Goal: Task Accomplishment & Management: Manage account settings

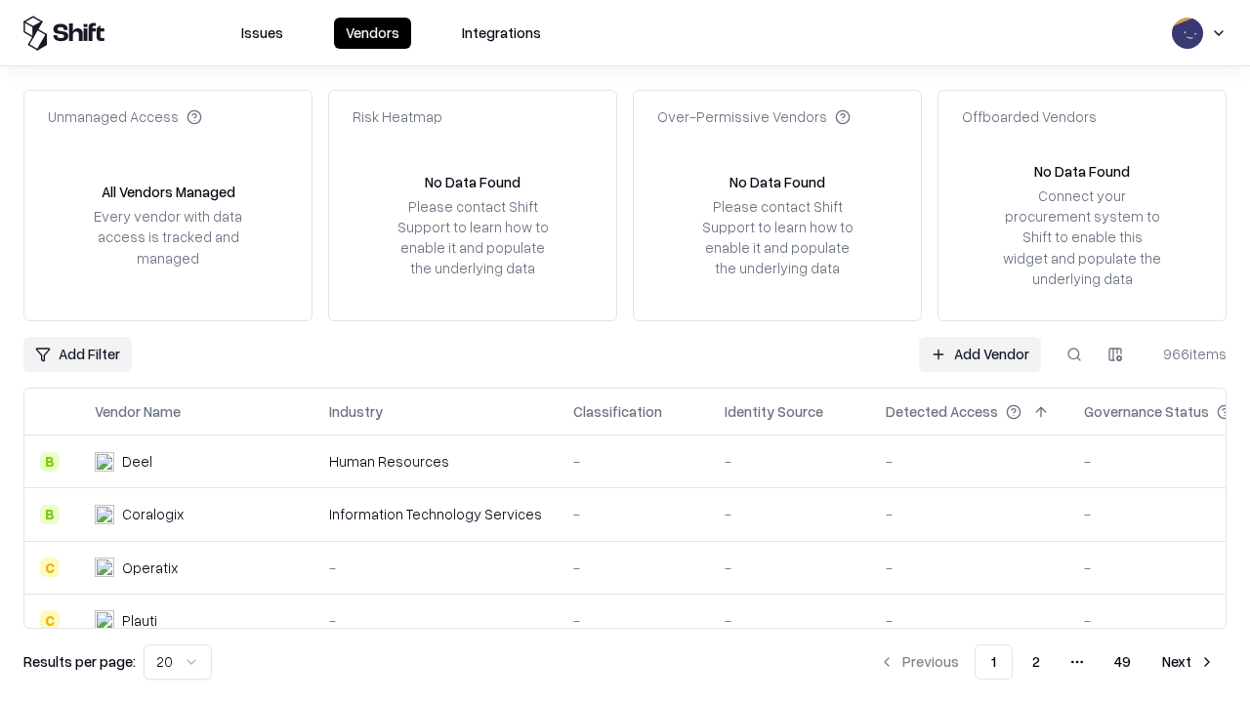
click at [979, 353] on link "Add Vendor" at bounding box center [980, 354] width 122 height 35
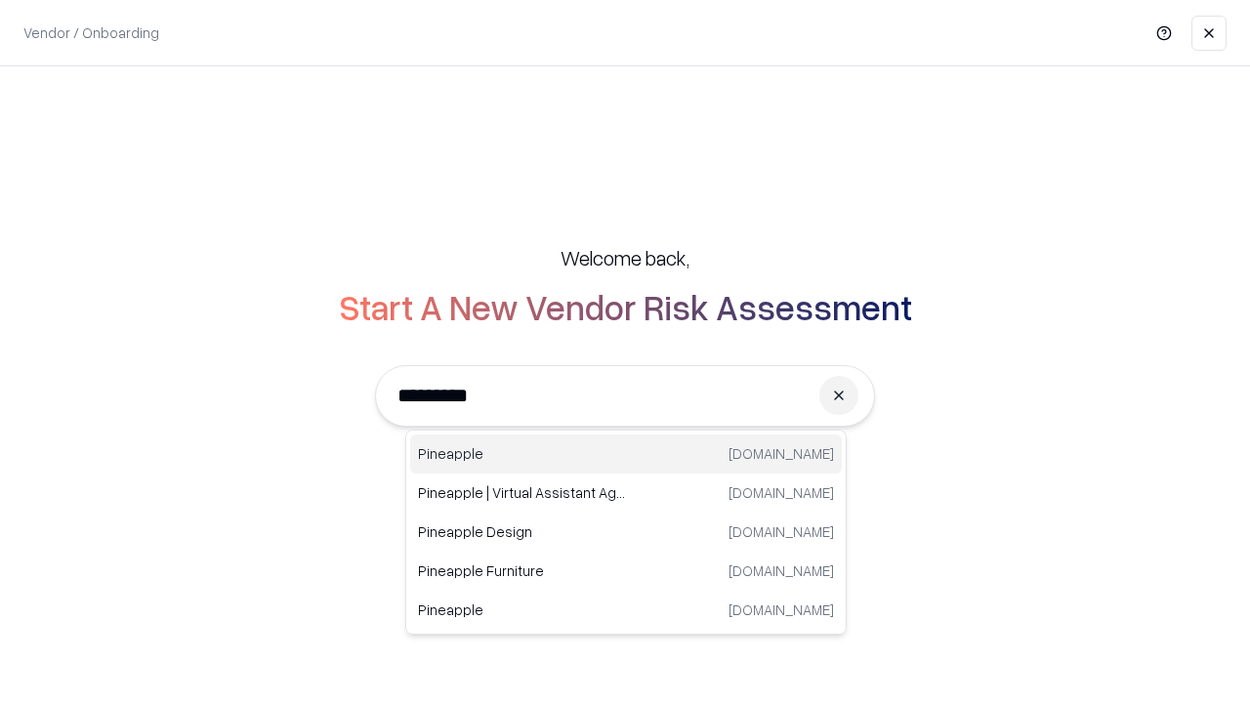
click at [626, 454] on div "Pineapple [DOMAIN_NAME]" at bounding box center [626, 453] width 432 height 39
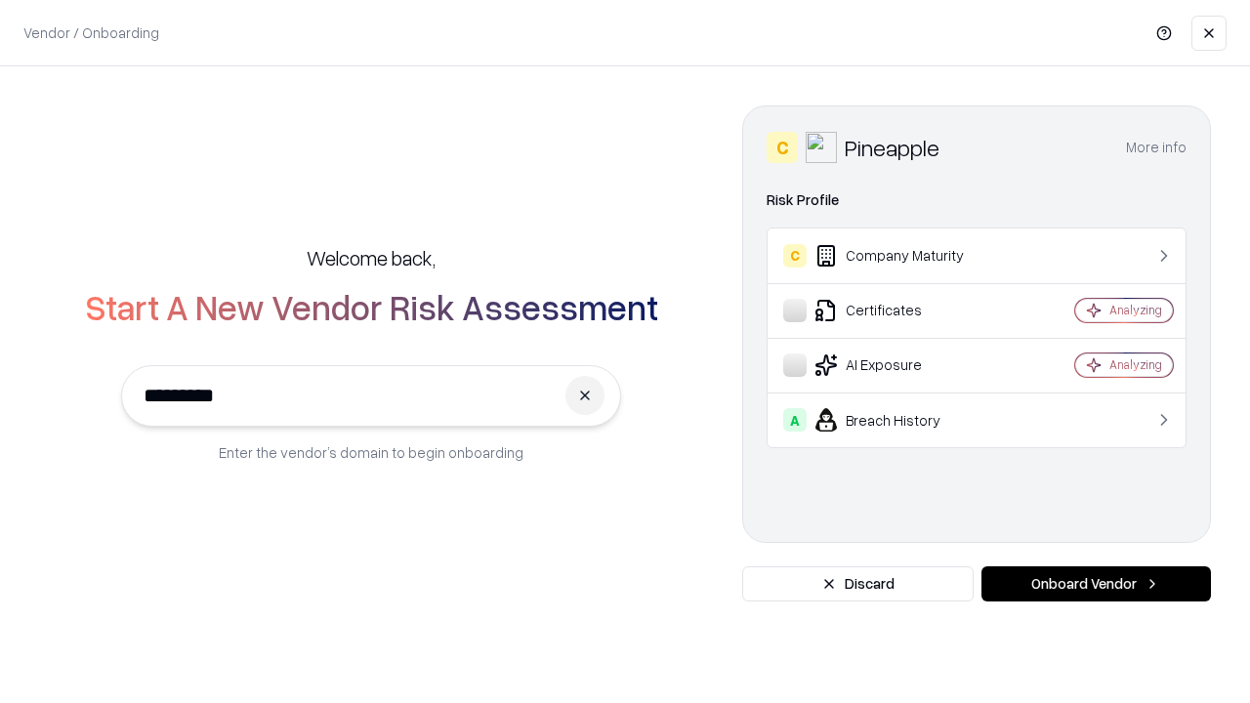
type input "*********"
click at [1095, 584] on button "Onboard Vendor" at bounding box center [1095, 583] width 229 height 35
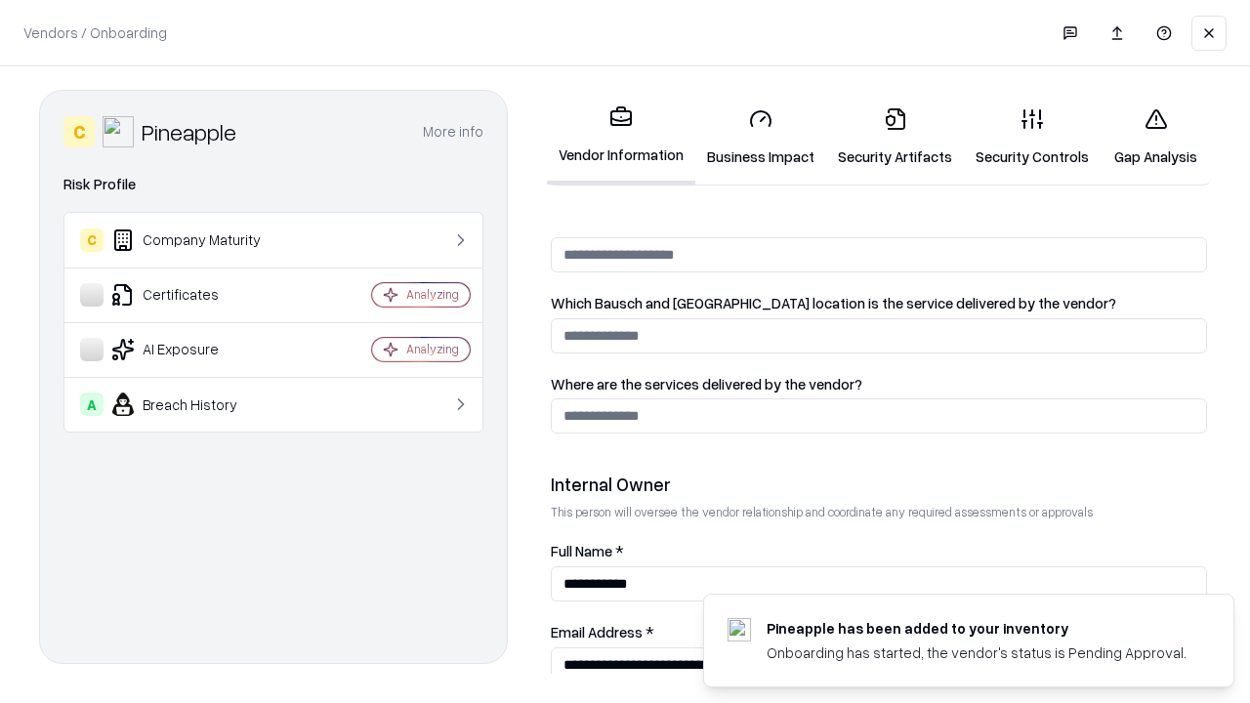
scroll to position [1011, 0]
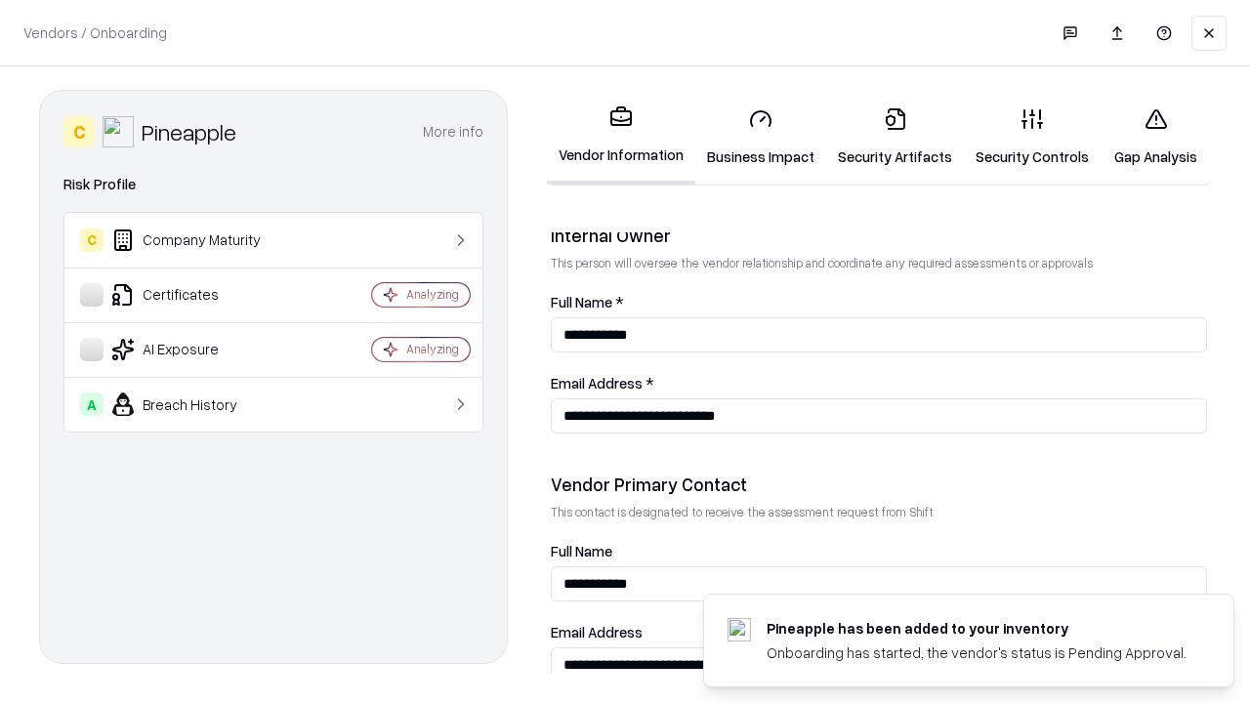
click at [894, 137] on link "Security Artifacts" at bounding box center [895, 137] width 138 height 91
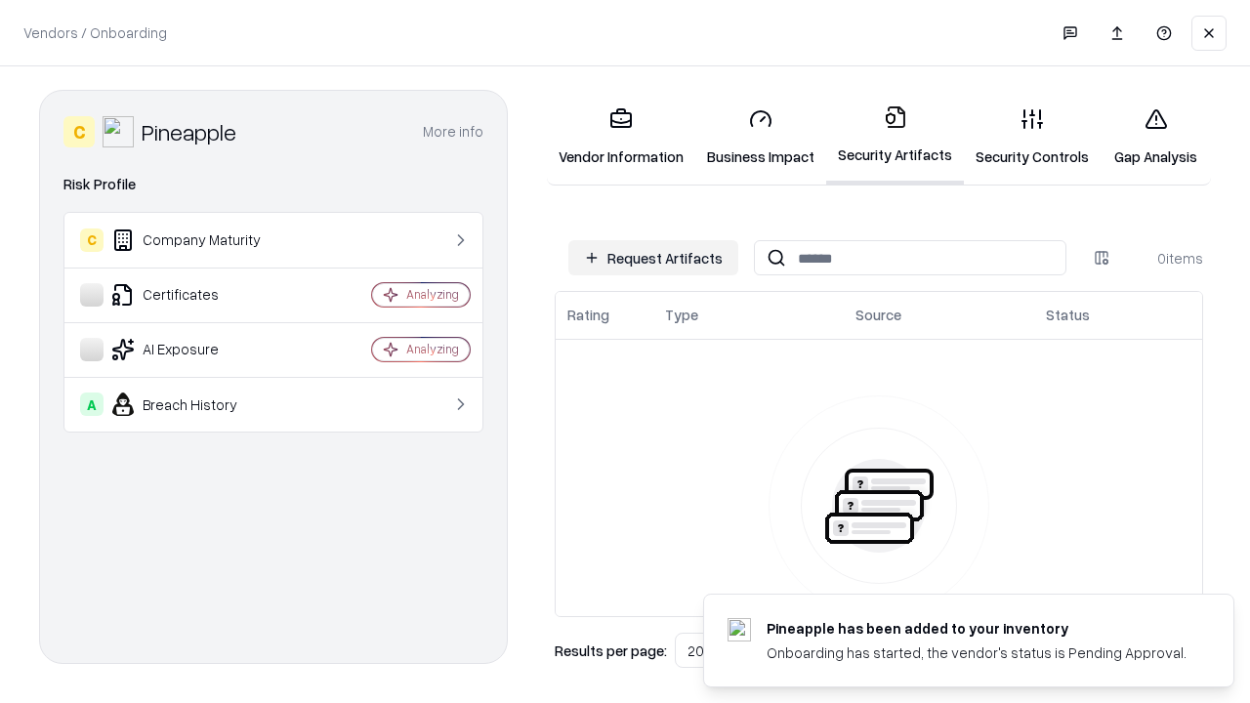
click at [653, 258] on button "Request Artifacts" at bounding box center [653, 257] width 170 height 35
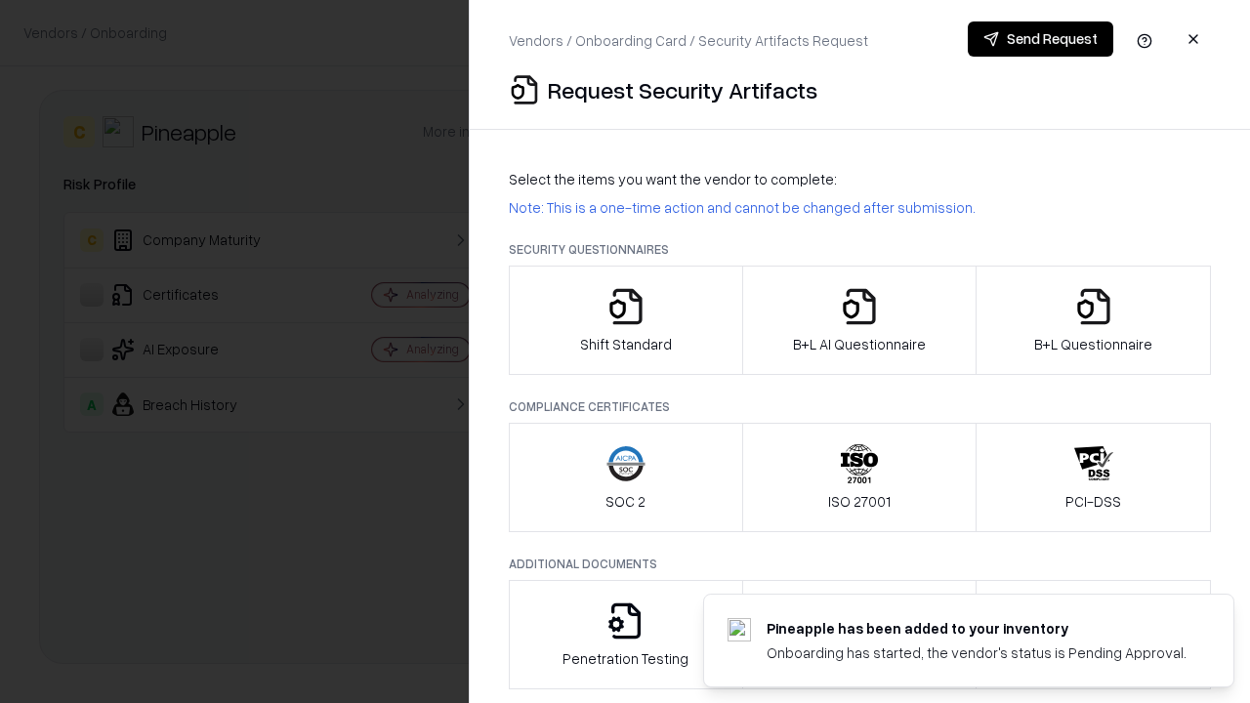
click at [1092, 320] on icon "button" at bounding box center [1093, 306] width 39 height 39
click at [858, 320] on icon "button" at bounding box center [859, 306] width 39 height 39
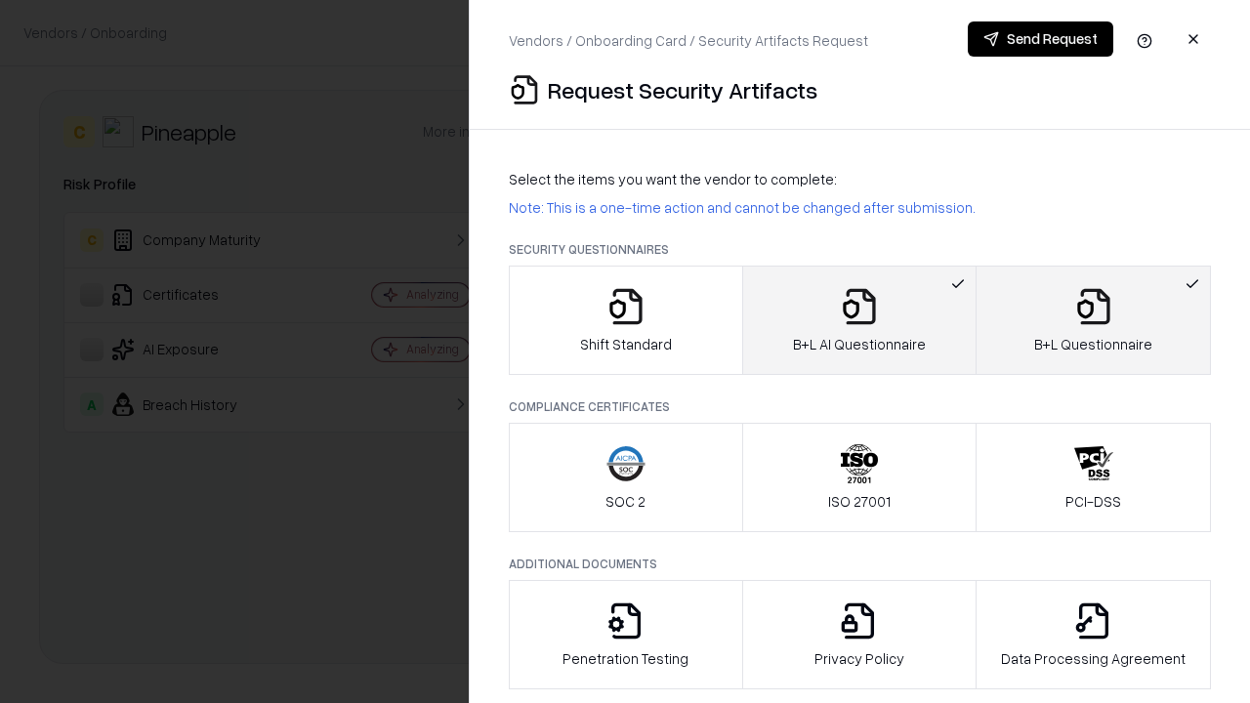
click at [1040, 39] on button "Send Request" at bounding box center [1040, 38] width 145 height 35
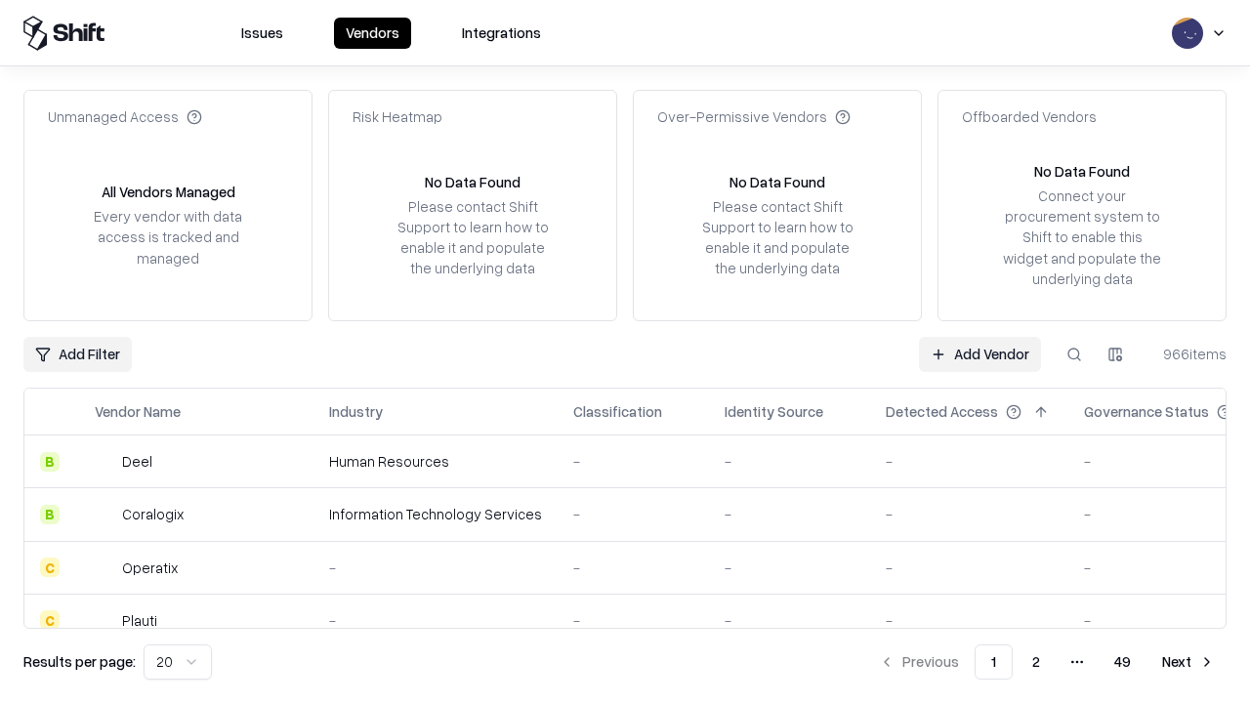
click at [1074, 353] on button at bounding box center [1073, 354] width 35 height 35
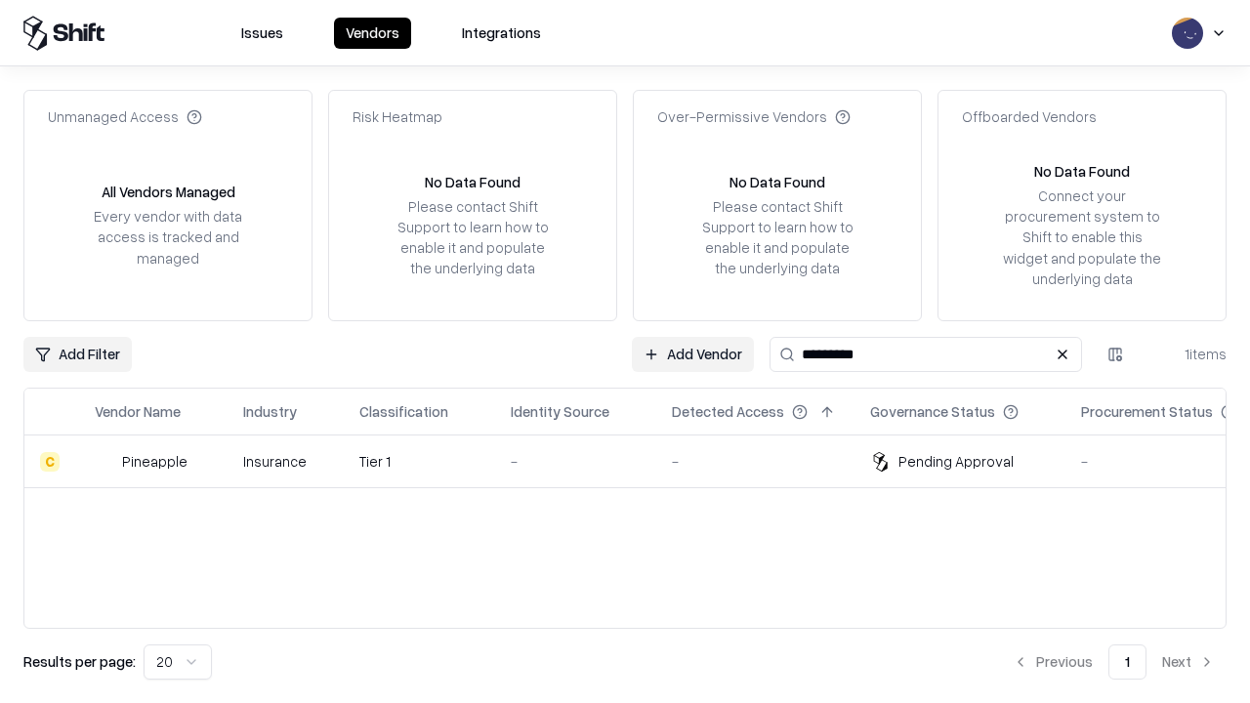
type input "*********"
click at [637, 461] on div "-" at bounding box center [576, 461] width 130 height 21
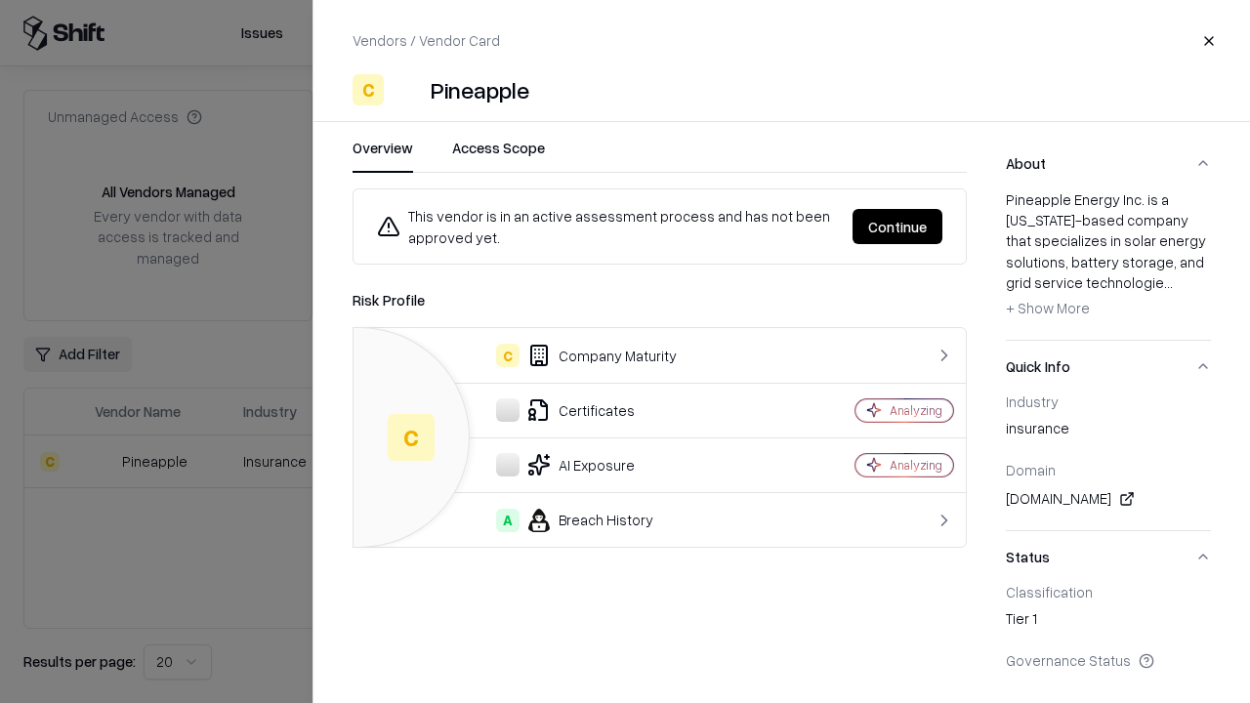
click at [897, 227] on button "Continue" at bounding box center [897, 226] width 90 height 35
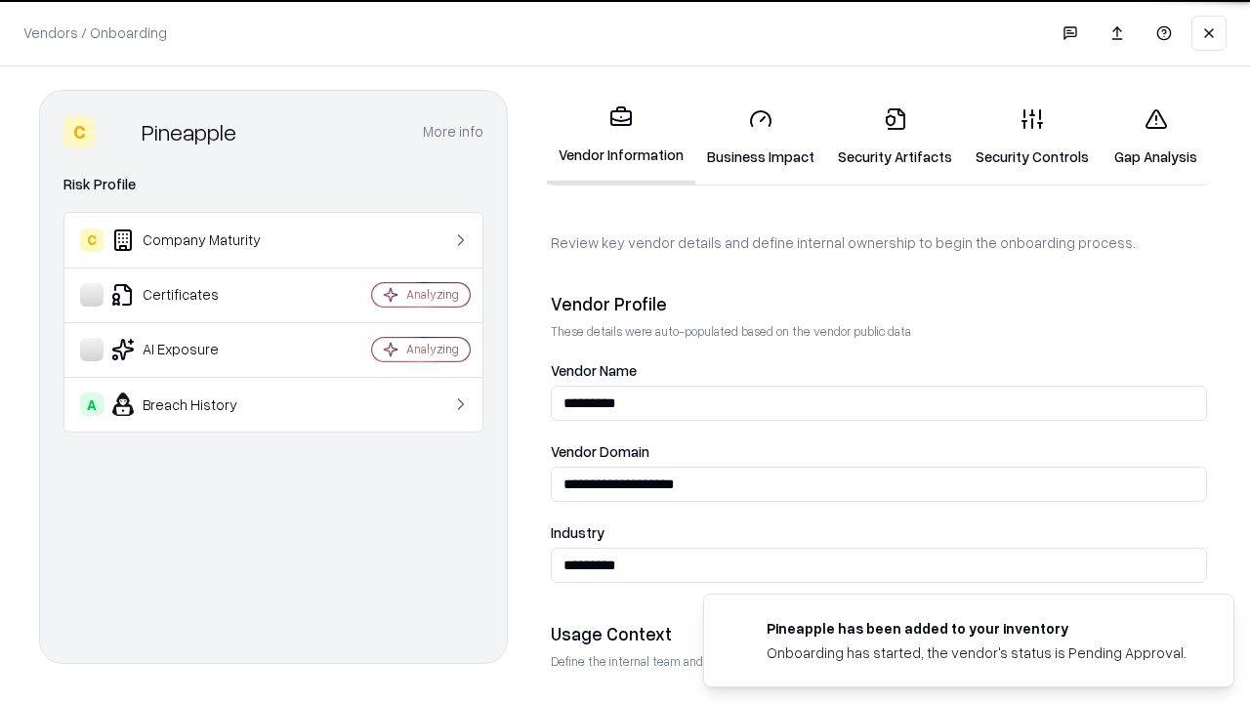
click at [894, 137] on link "Security Artifacts" at bounding box center [895, 137] width 138 height 91
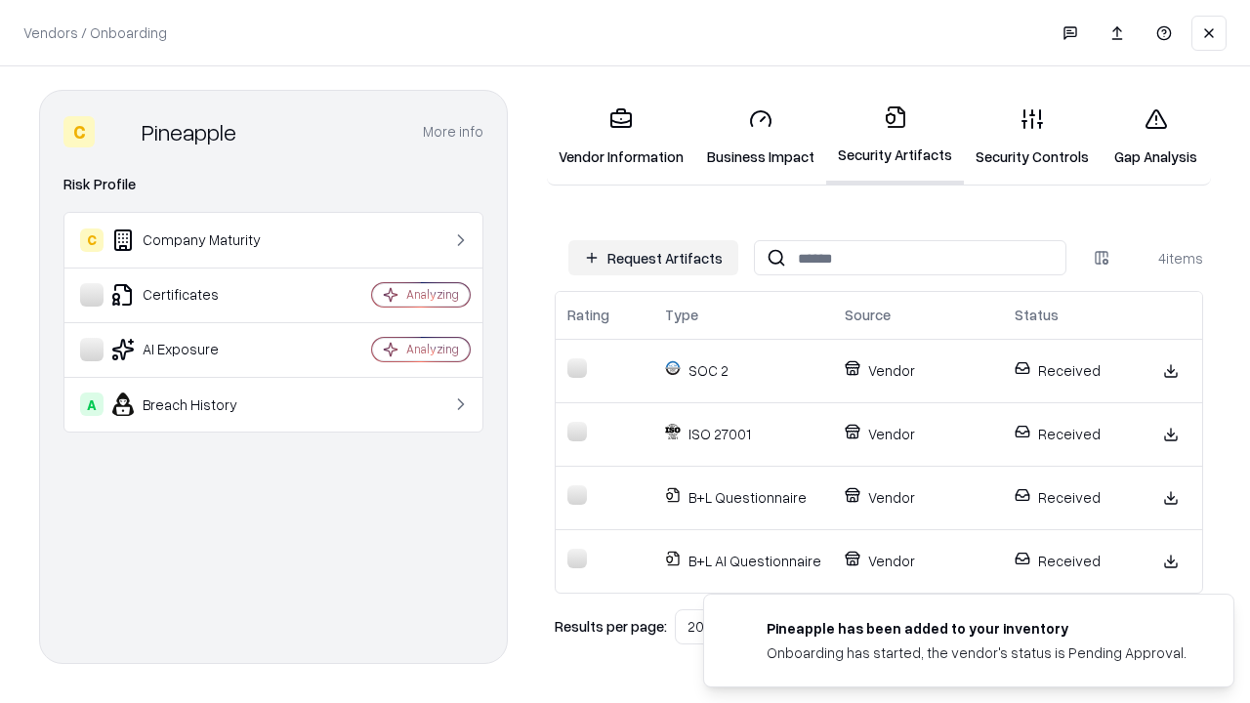
click at [1155, 137] on link "Gap Analysis" at bounding box center [1155, 137] width 110 height 91
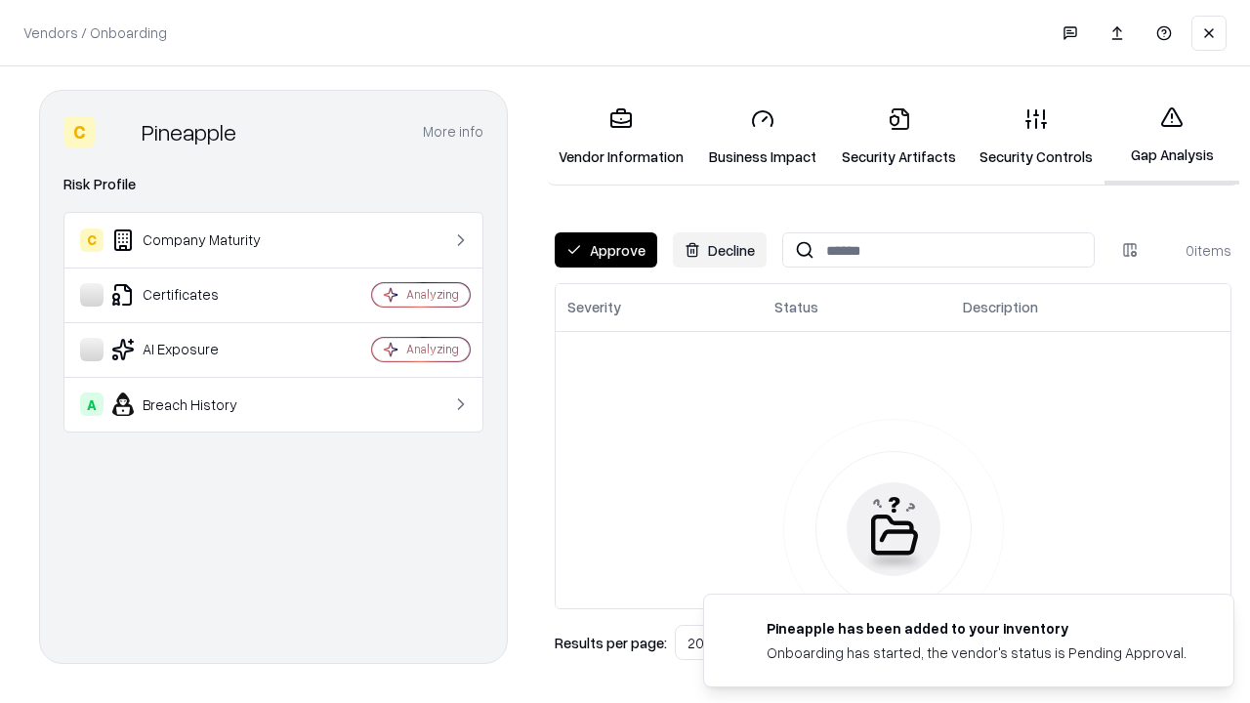
click at [605, 250] on button "Approve" at bounding box center [606, 249] width 103 height 35
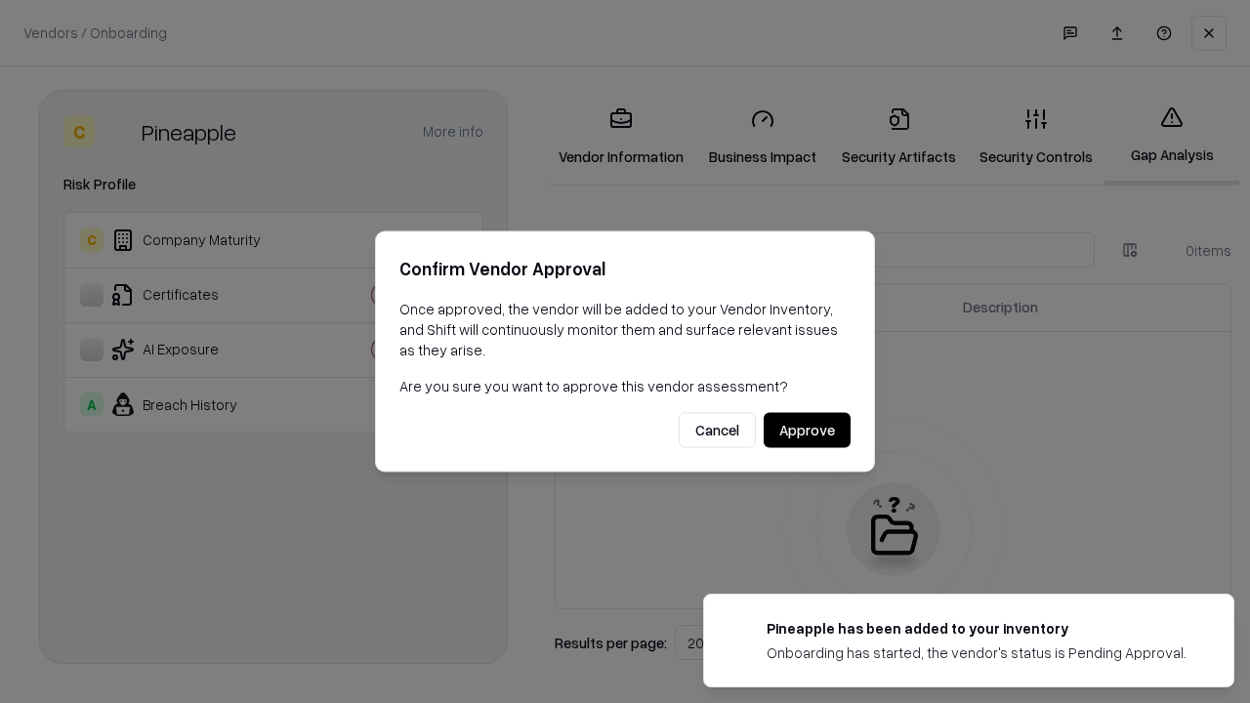
click at [806, 430] on button "Approve" at bounding box center [806, 430] width 87 height 35
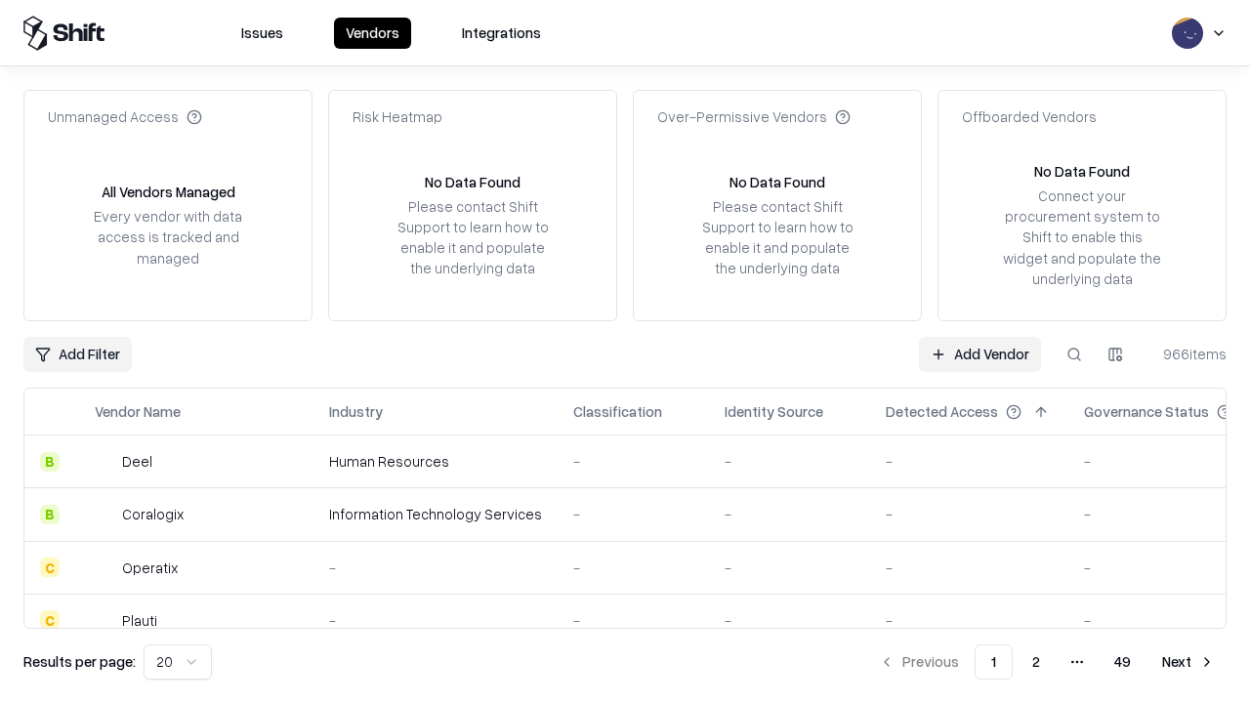
type input "*********"
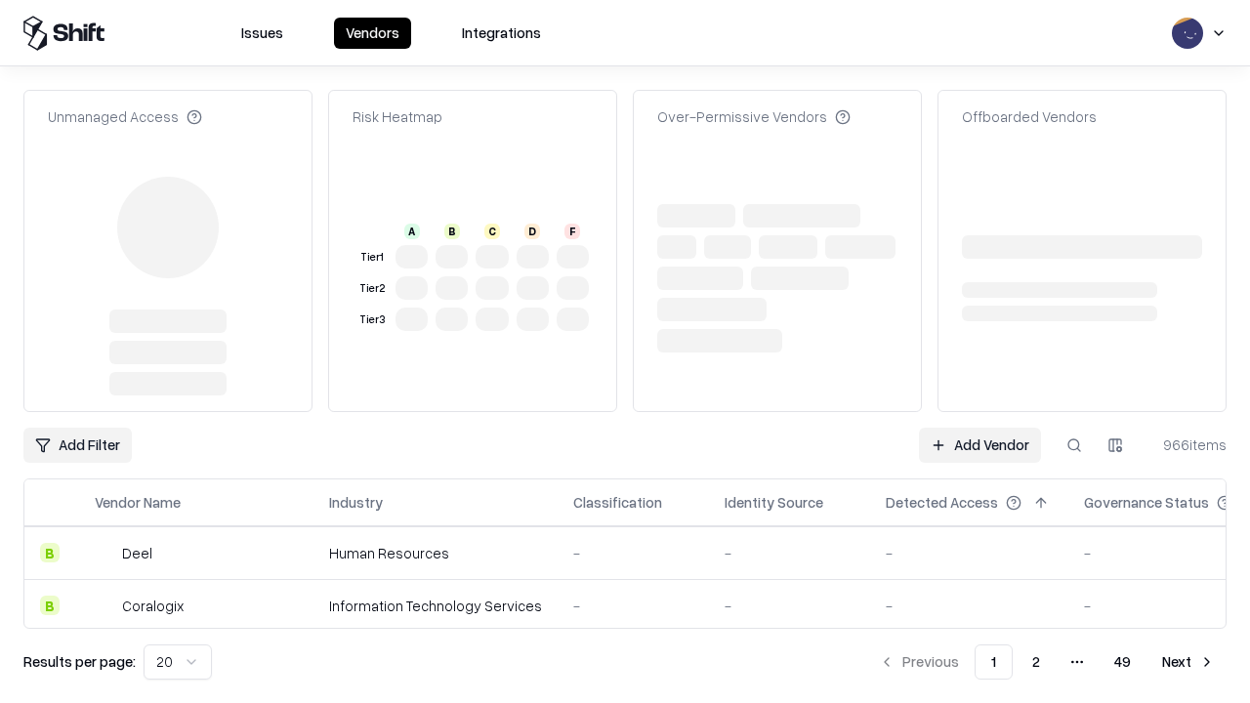
click at [979, 428] on link "Add Vendor" at bounding box center [980, 445] width 122 height 35
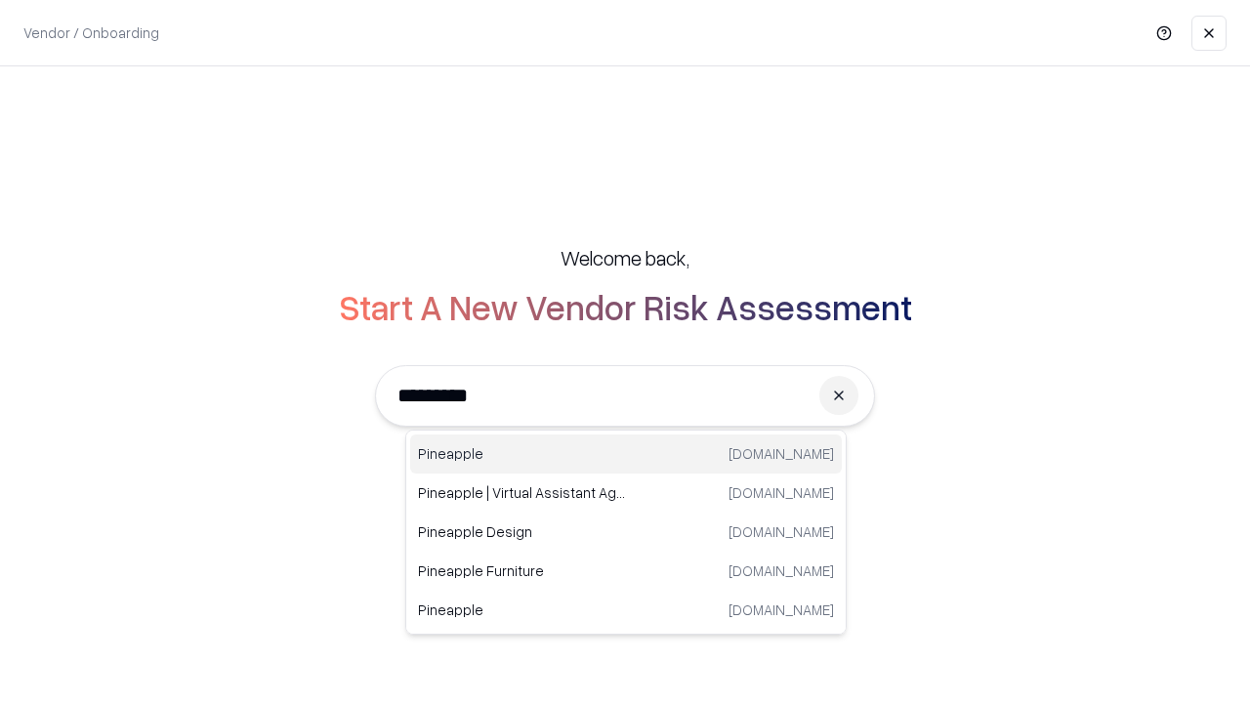
click at [626, 454] on div "Pineapple [DOMAIN_NAME]" at bounding box center [626, 453] width 432 height 39
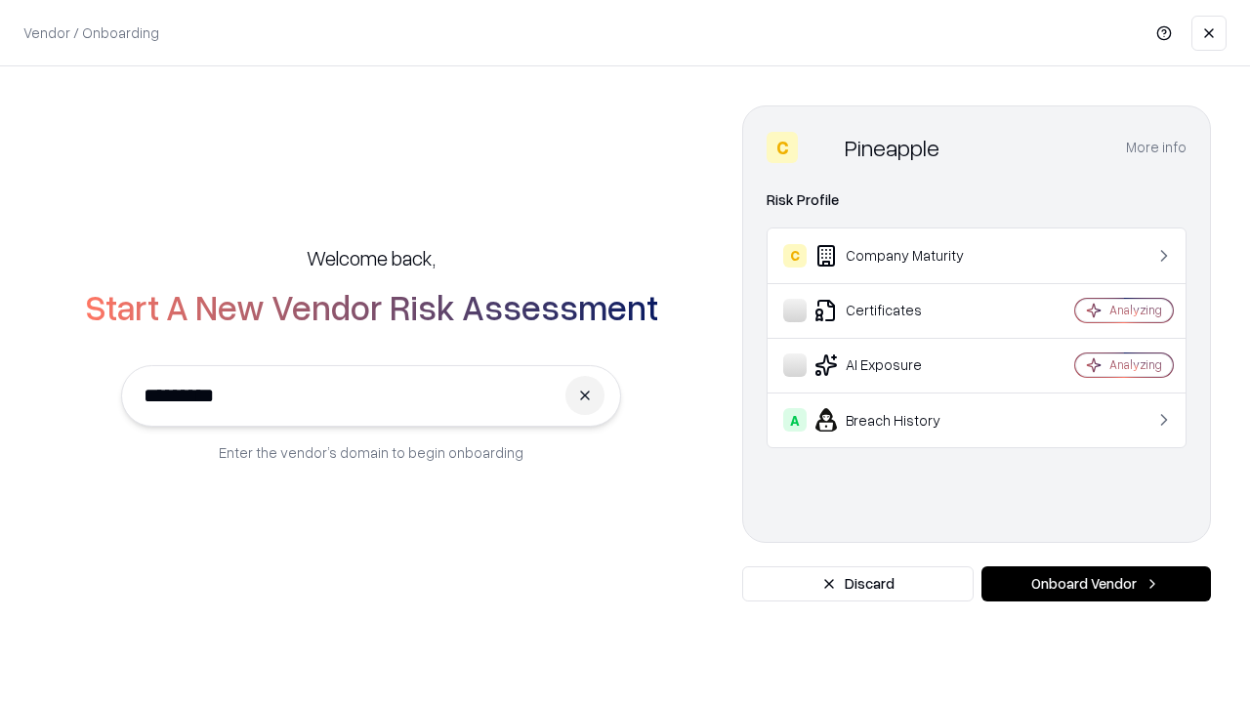
type input "*********"
click at [1095, 584] on button "Onboard Vendor" at bounding box center [1095, 583] width 229 height 35
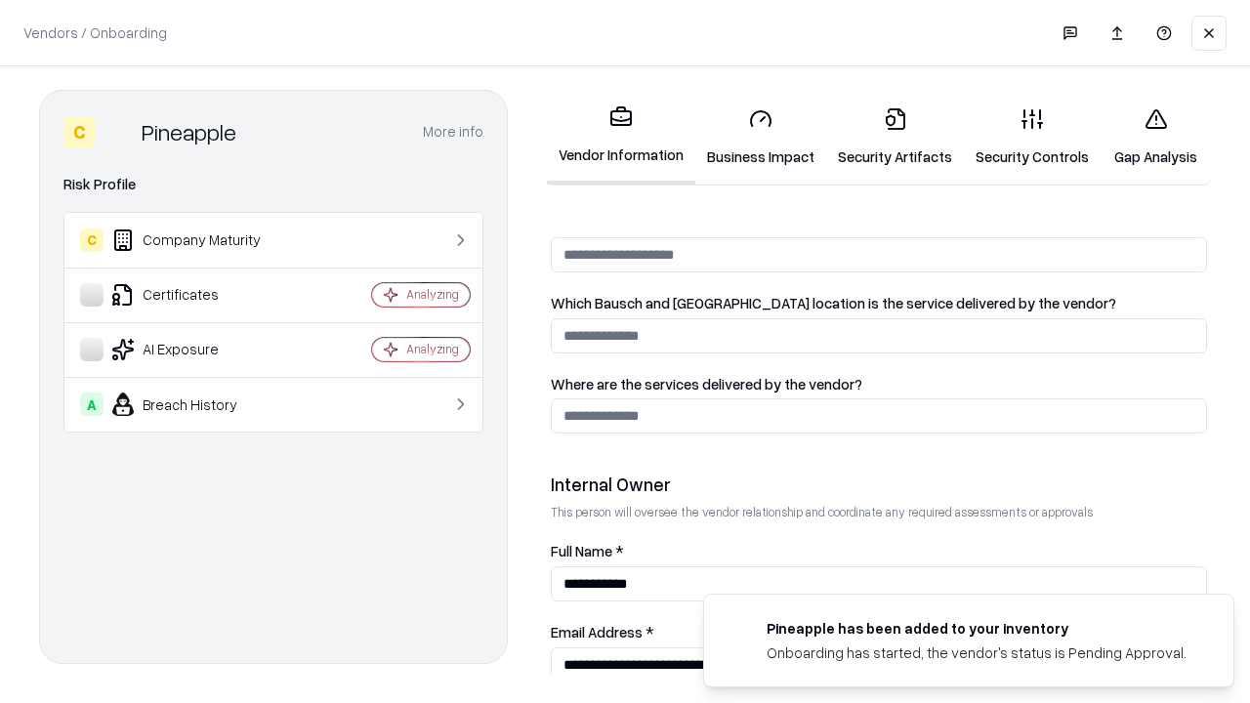
scroll to position [1011, 0]
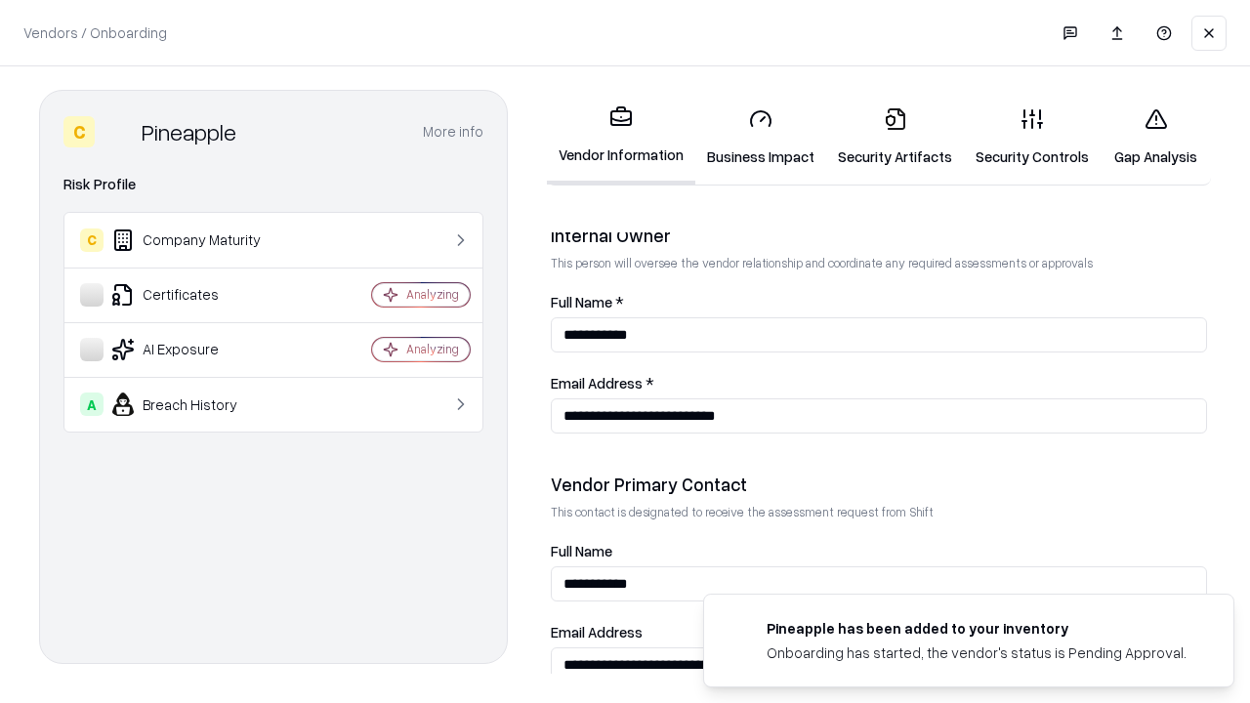
click at [1155, 137] on link "Gap Analysis" at bounding box center [1155, 137] width 110 height 91
